Goal: Task Accomplishment & Management: Manage account settings

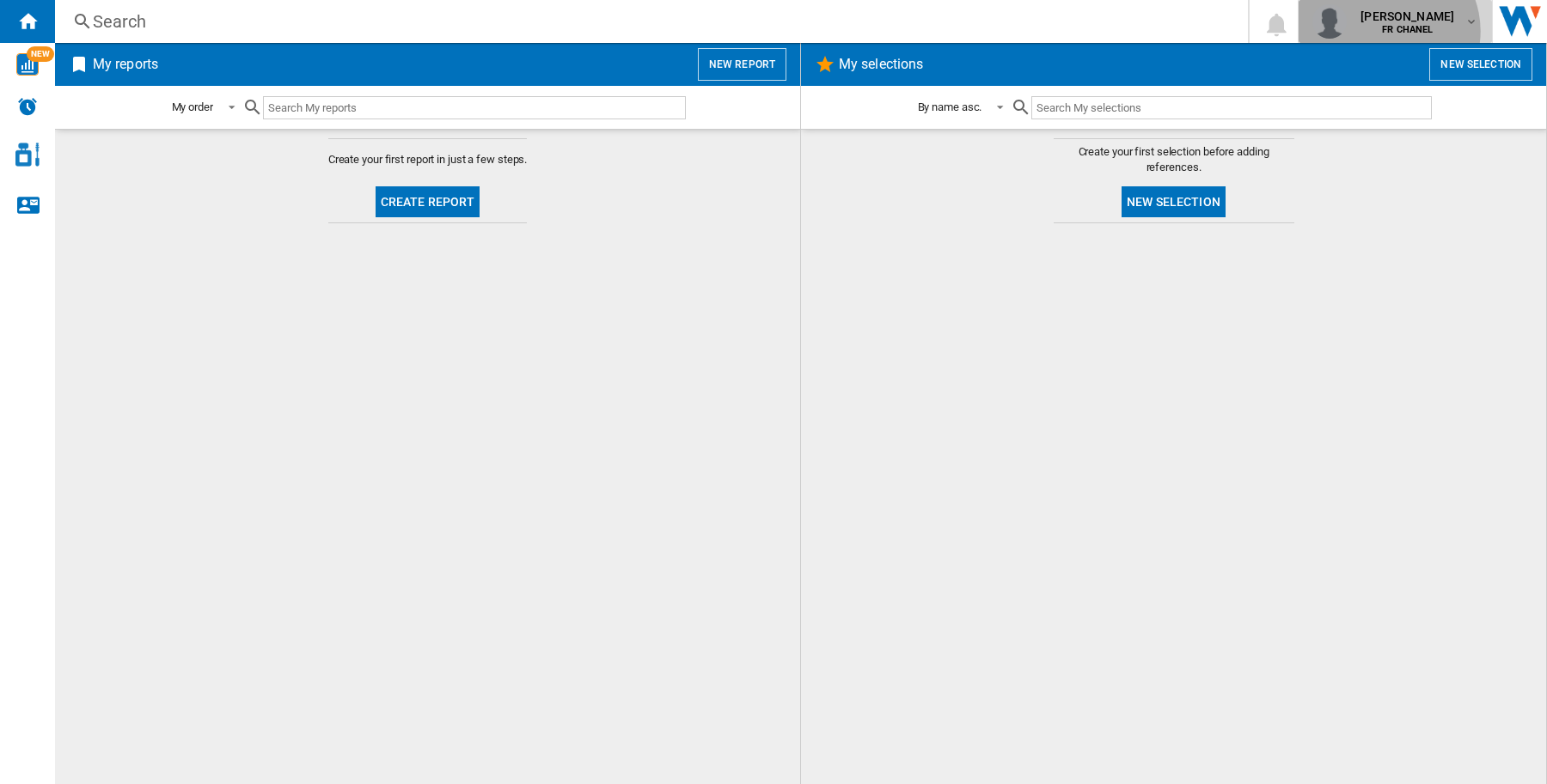
click at [1402, 31] on b "FR CHANEL" at bounding box center [1407, 29] width 51 height 11
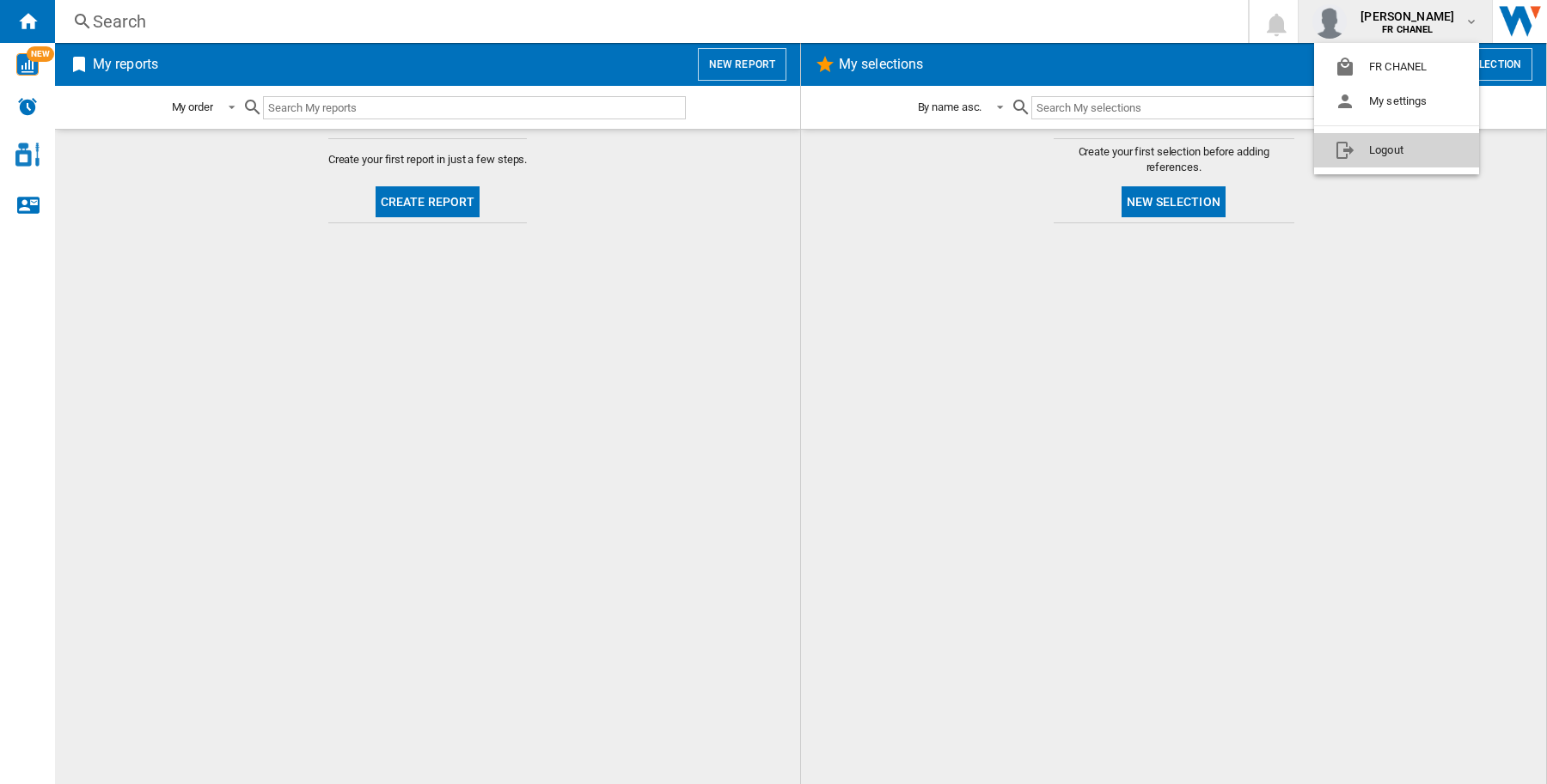
click at [1412, 155] on button "Logout" at bounding box center [1397, 149] width 165 height 34
